Goal: Task Accomplishment & Management: Manage account settings

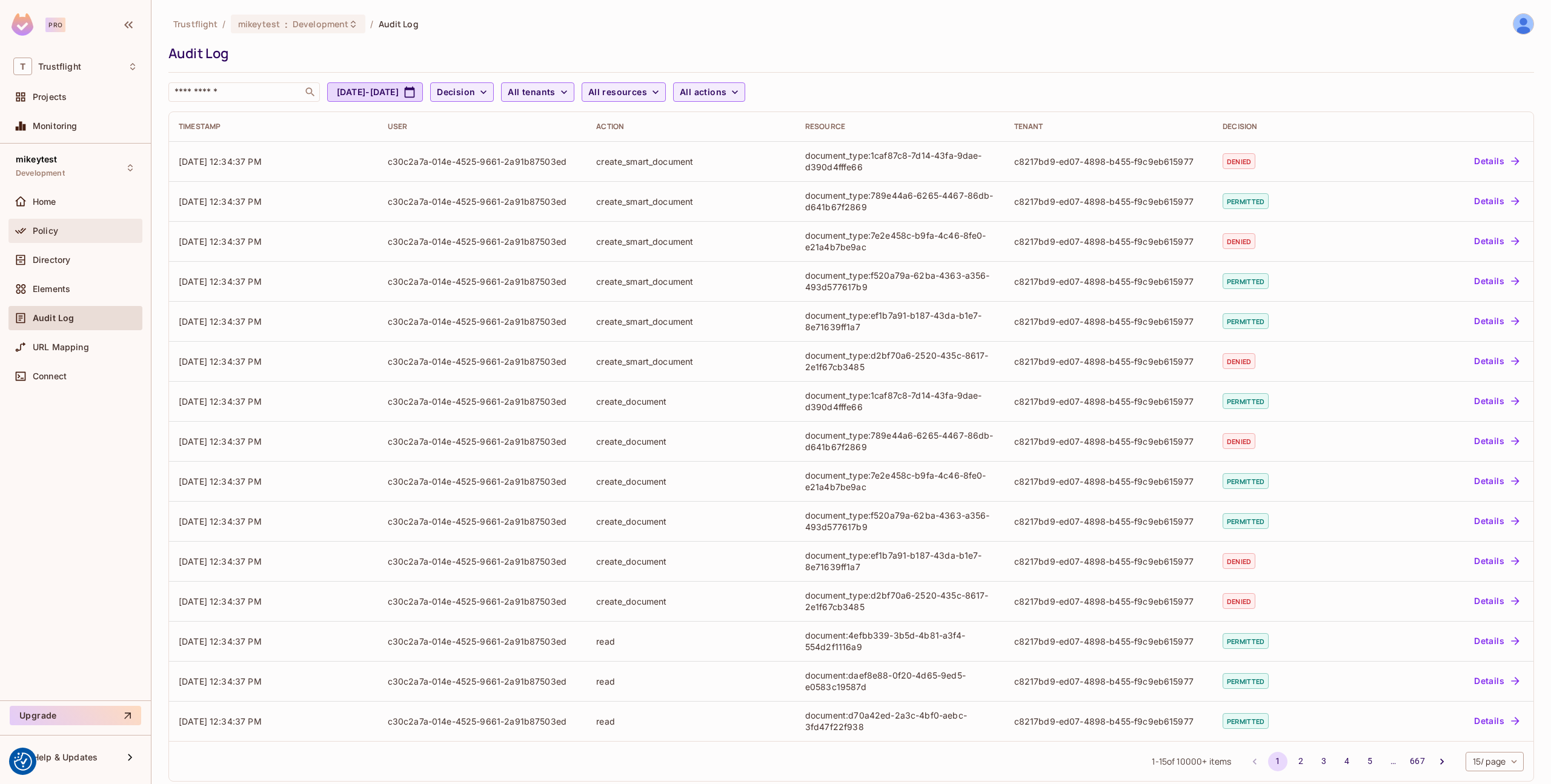
click at [82, 241] on div "Policy" at bounding box center [76, 230] width 134 height 24
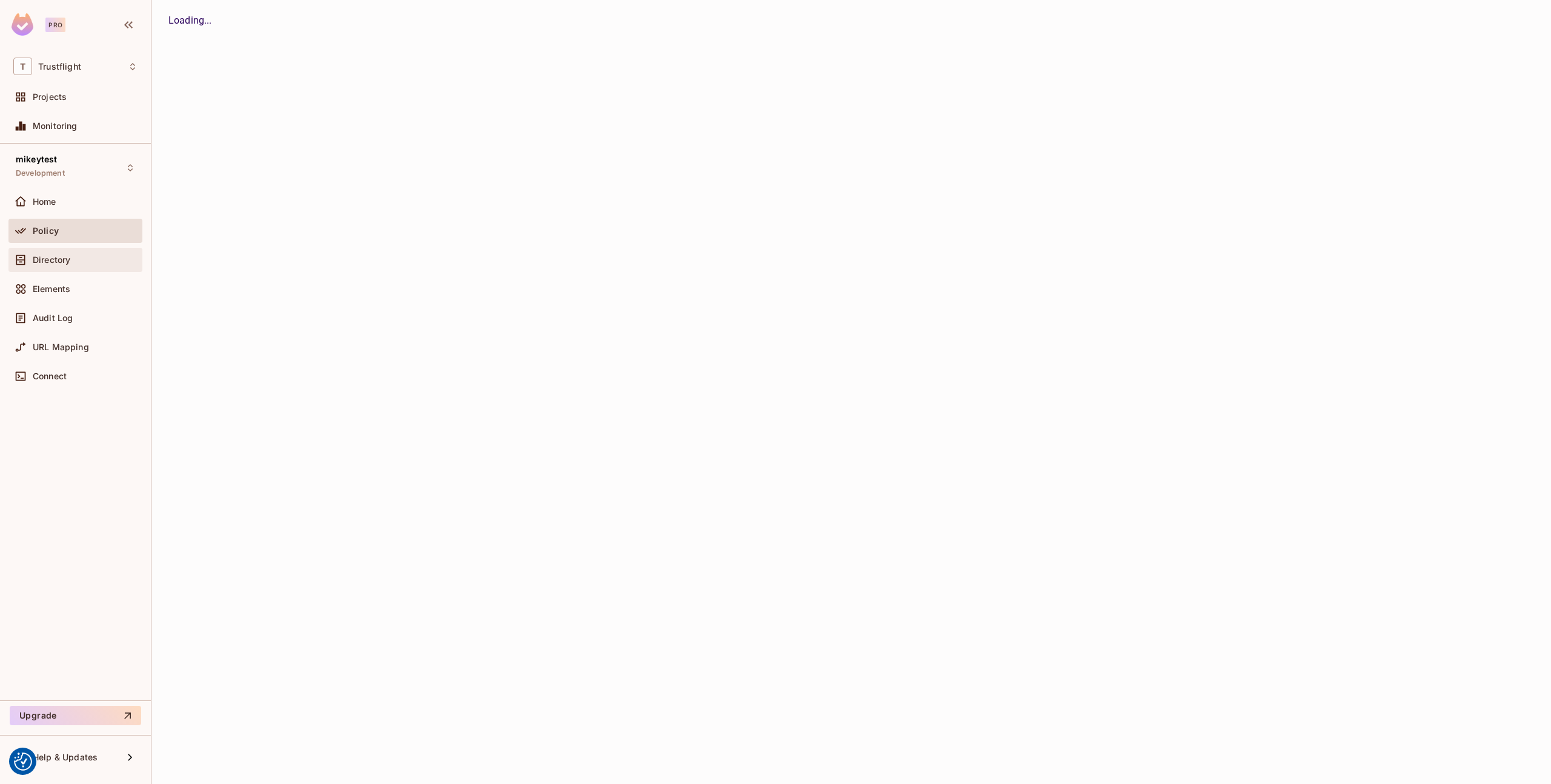
click at [69, 255] on span "Directory" at bounding box center [51, 259] width 38 height 9
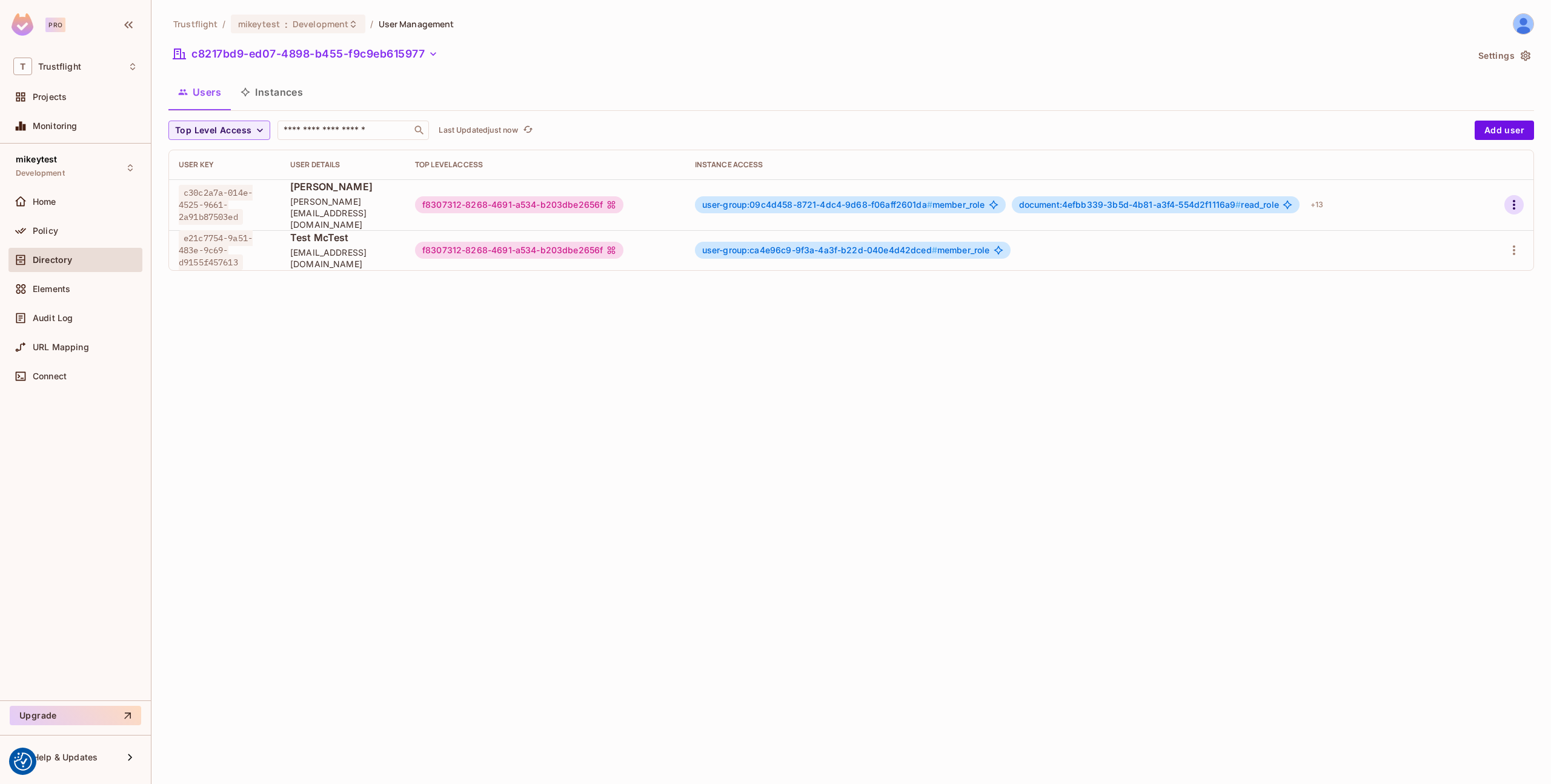
click at [1509, 197] on icon "button" at bounding box center [1514, 204] width 14 height 14
click at [1446, 253] on div "Edit Attributes" at bounding box center [1472, 253] width 60 height 12
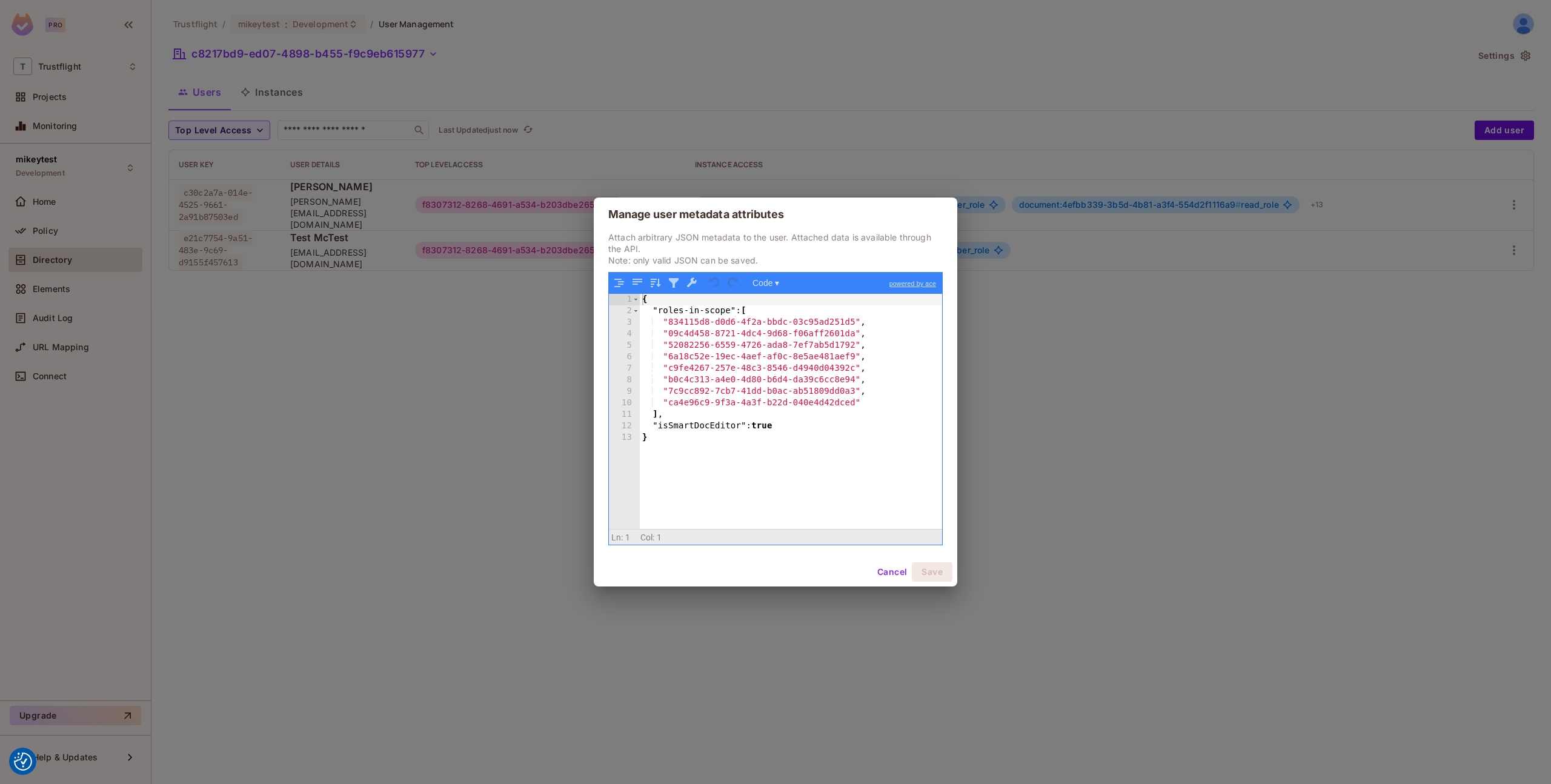
click at [1459, 107] on div "Manage user metadata attributes Attach arbitrary JSON metadata to the user. Att…" at bounding box center [776, 392] width 1551 height 784
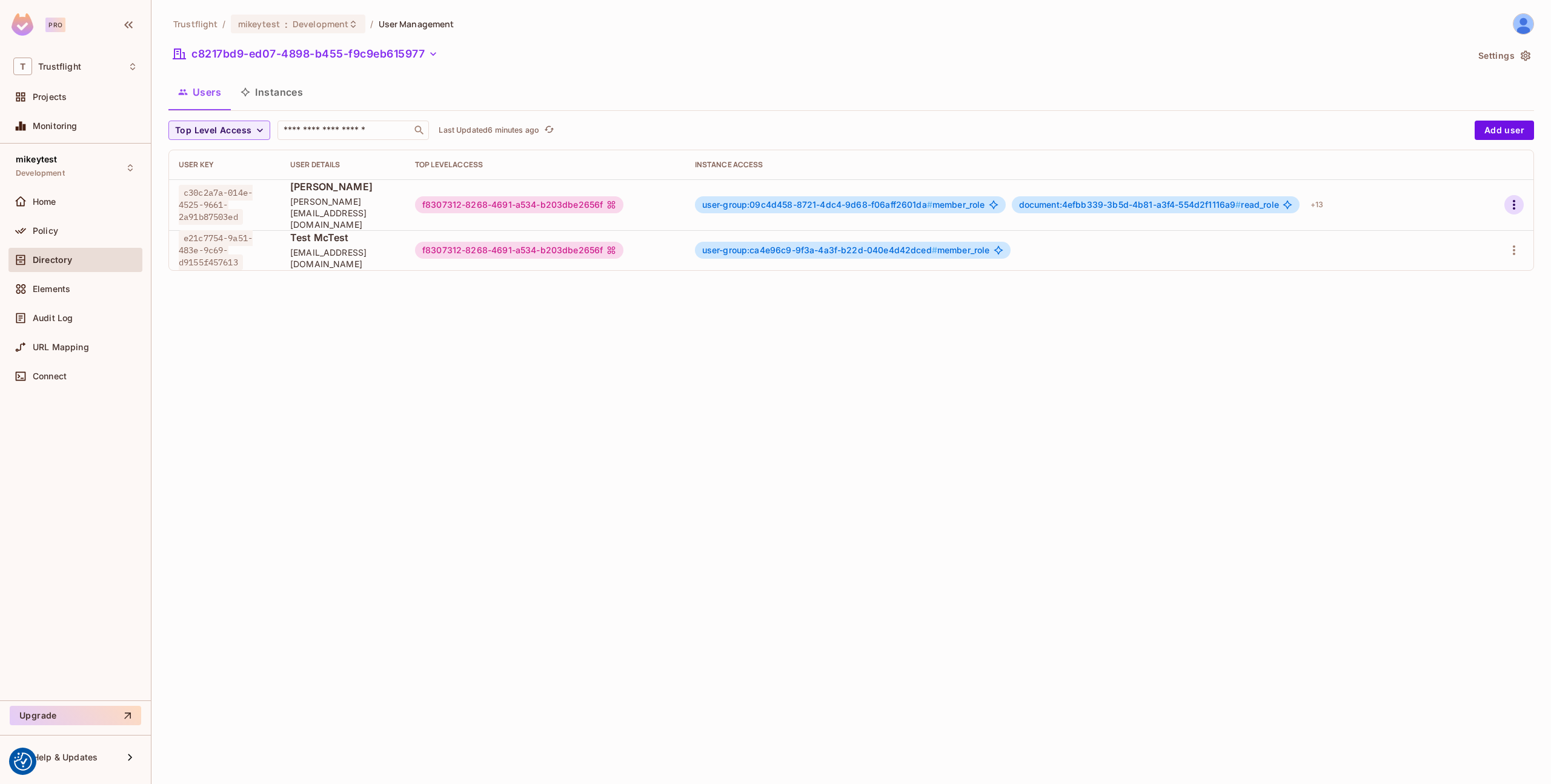
click at [1511, 200] on icon "button" at bounding box center [1514, 204] width 14 height 14
click at [1454, 248] on div "Edit Attributes" at bounding box center [1472, 253] width 60 height 12
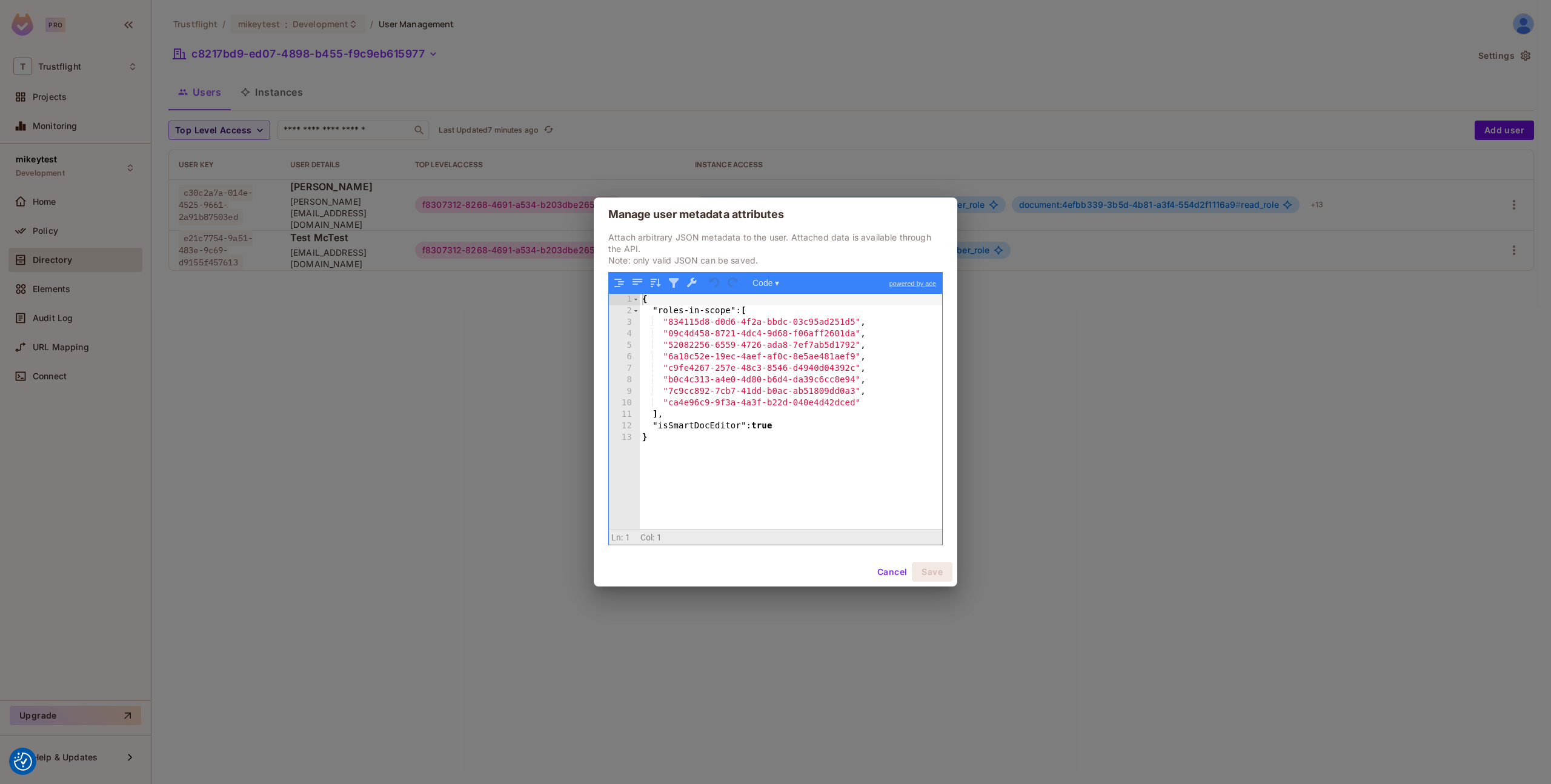
click at [899, 571] on button "Cancel" at bounding box center [892, 572] width 39 height 20
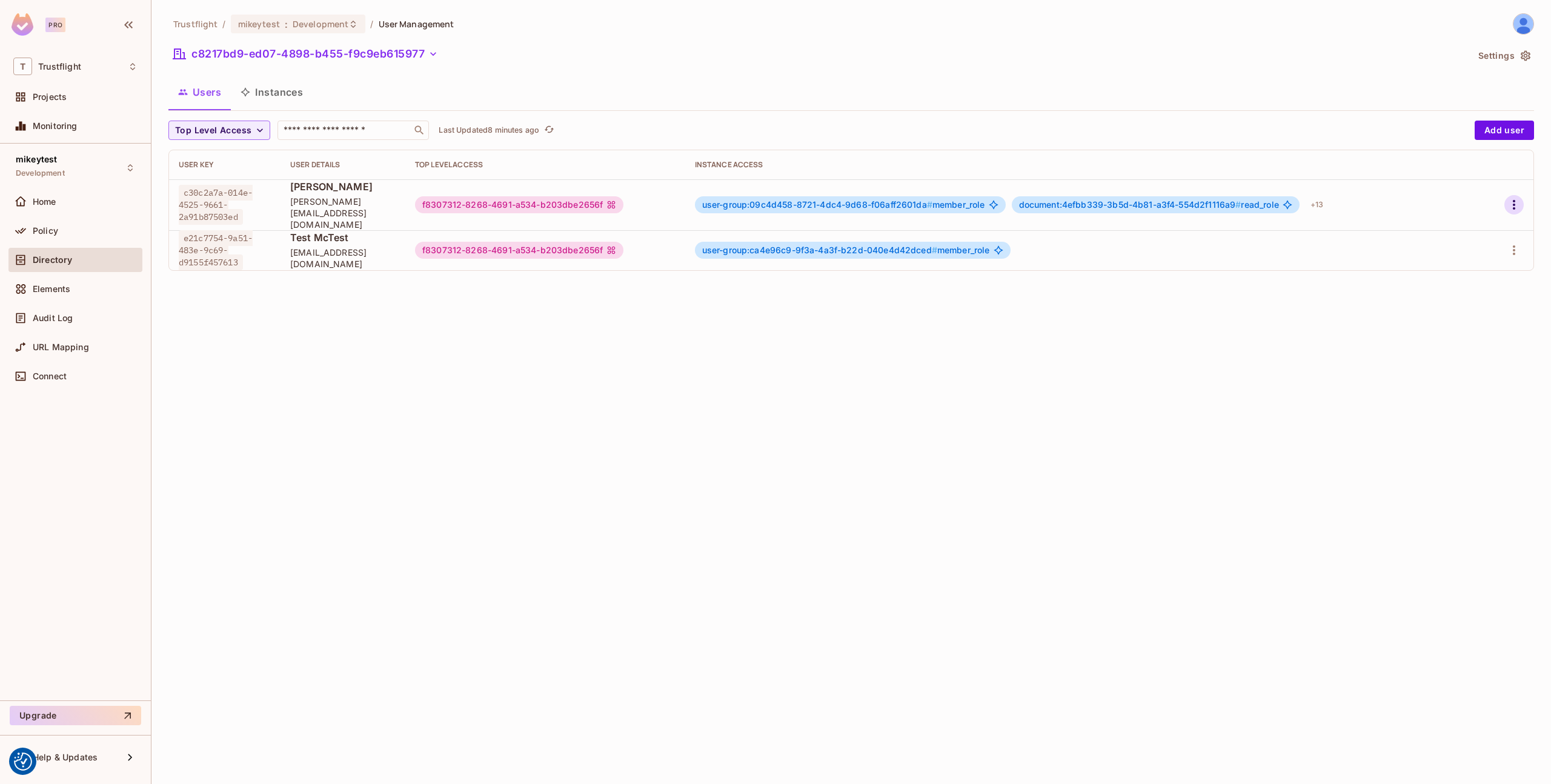
click at [1517, 200] on icon "button" at bounding box center [1514, 204] width 14 height 14
click at [1452, 253] on div "Edit Attributes" at bounding box center [1472, 253] width 60 height 12
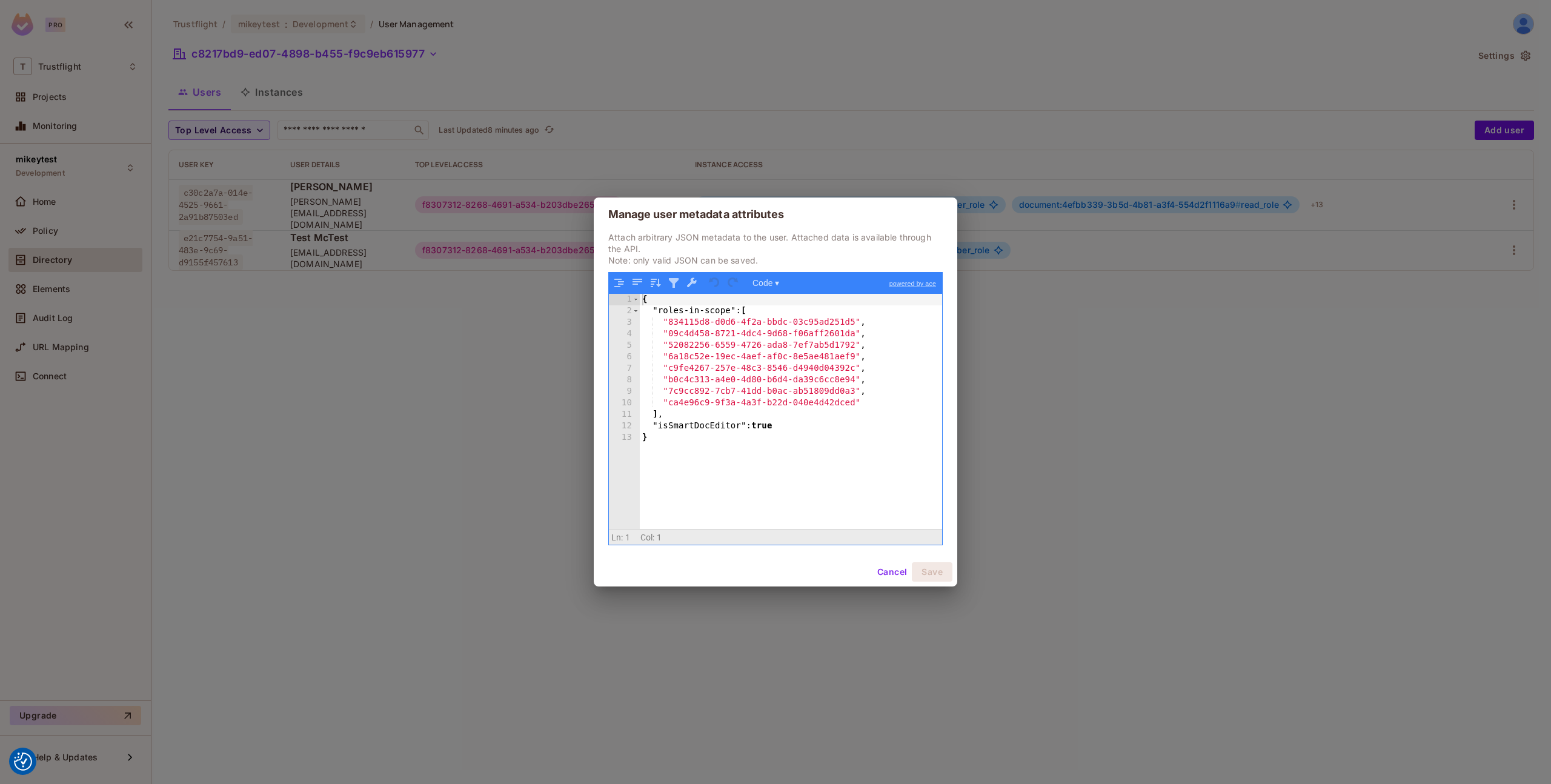
click at [891, 563] on button "Cancel" at bounding box center [892, 572] width 39 height 20
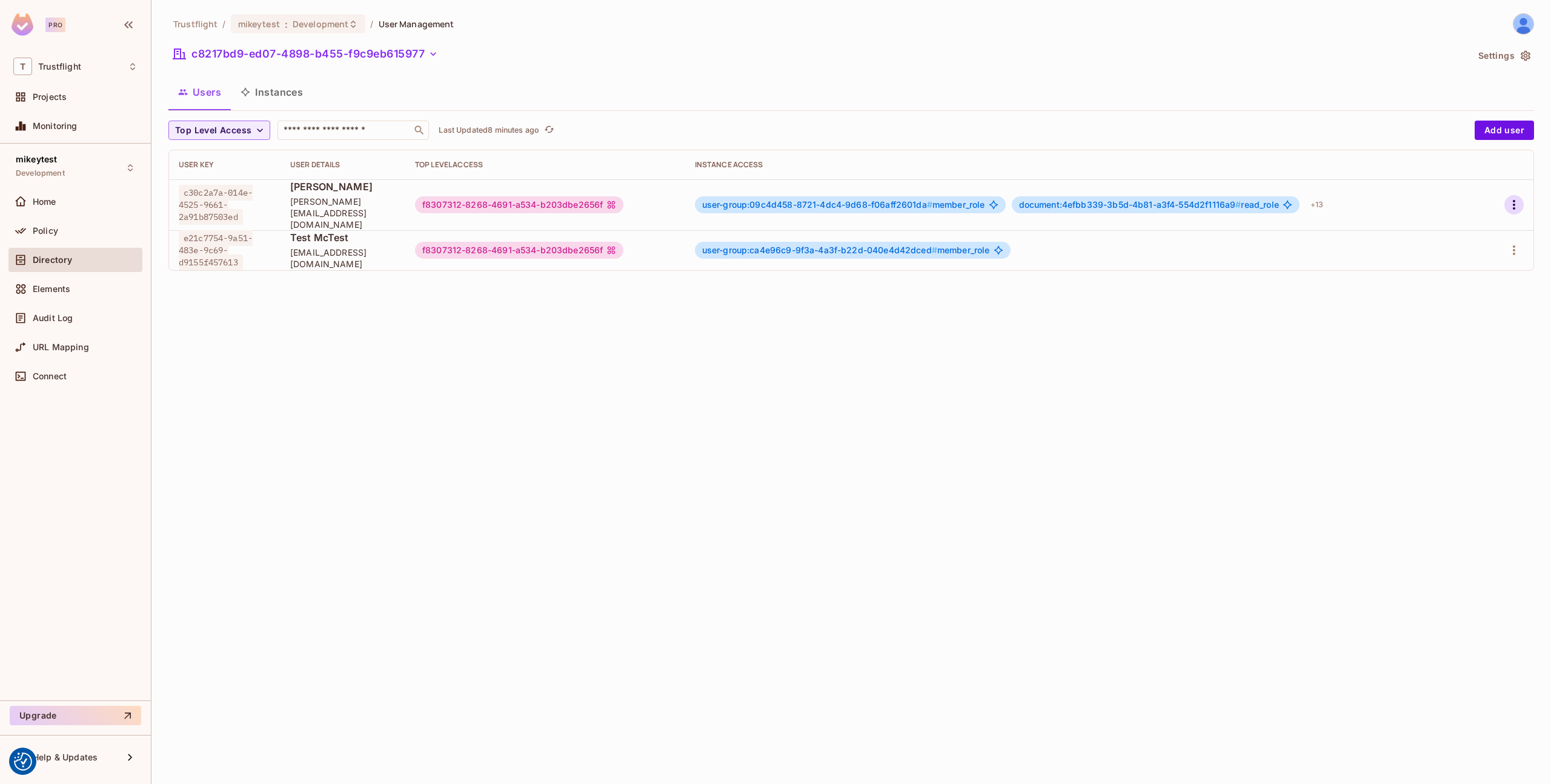
click at [1519, 197] on icon "button" at bounding box center [1514, 204] width 14 height 14
click at [1452, 226] on div "Edit" at bounding box center [1450, 226] width 17 height 12
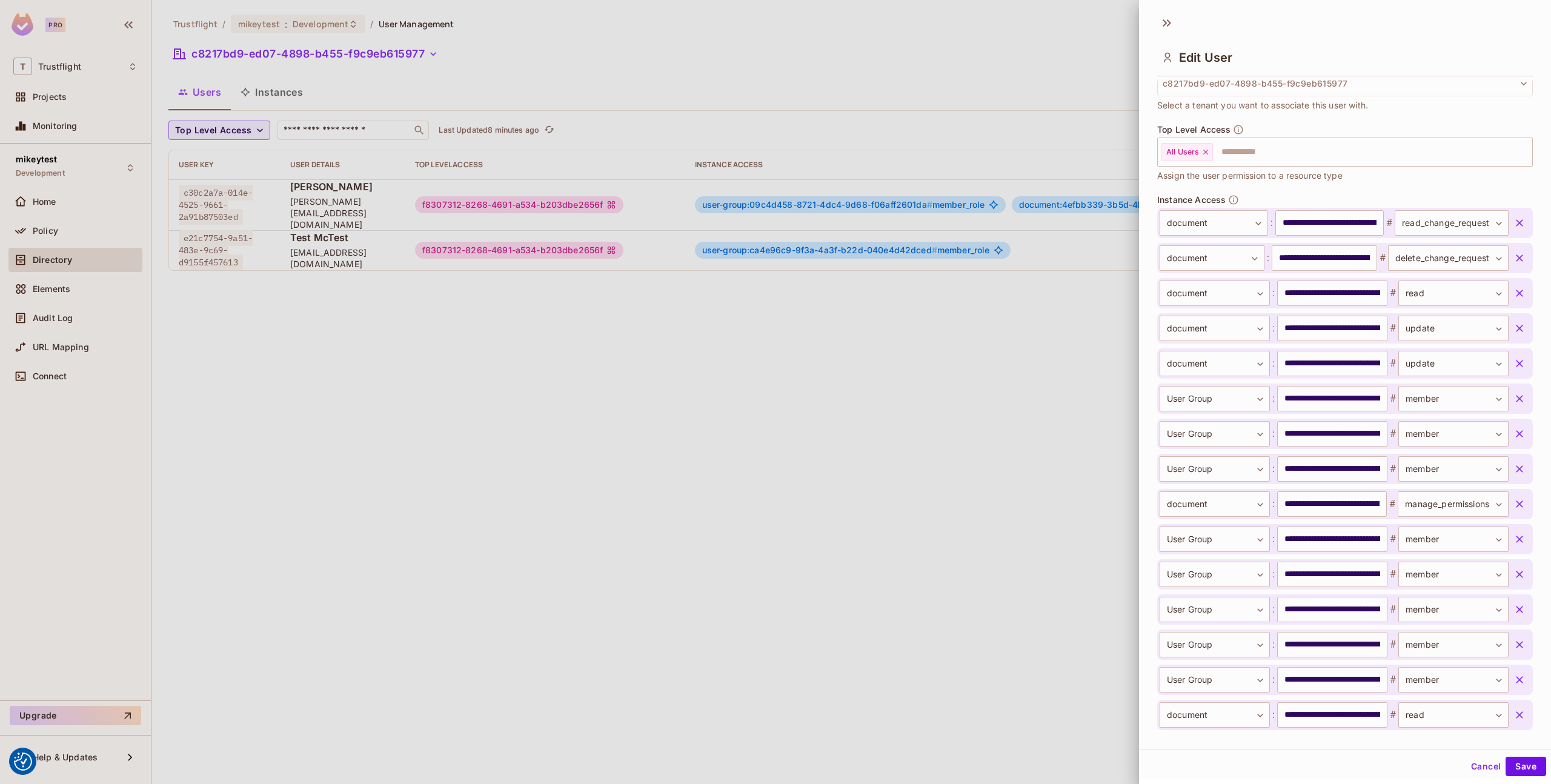
scroll to position [330, 0]
